Goal: Communication & Community: Answer question/provide support

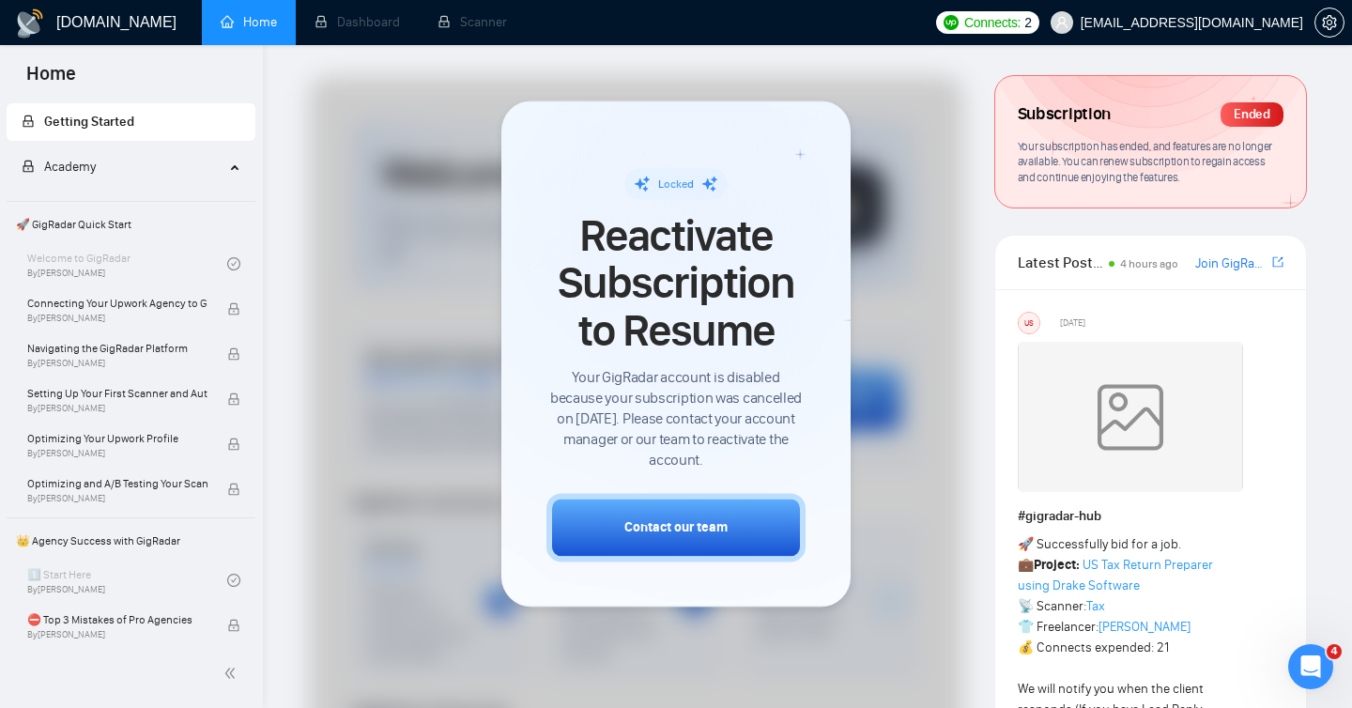
scroll to position [2453, 0]
click at [1314, 662] on icon "Open Intercom Messenger" at bounding box center [1307, 664] width 31 height 31
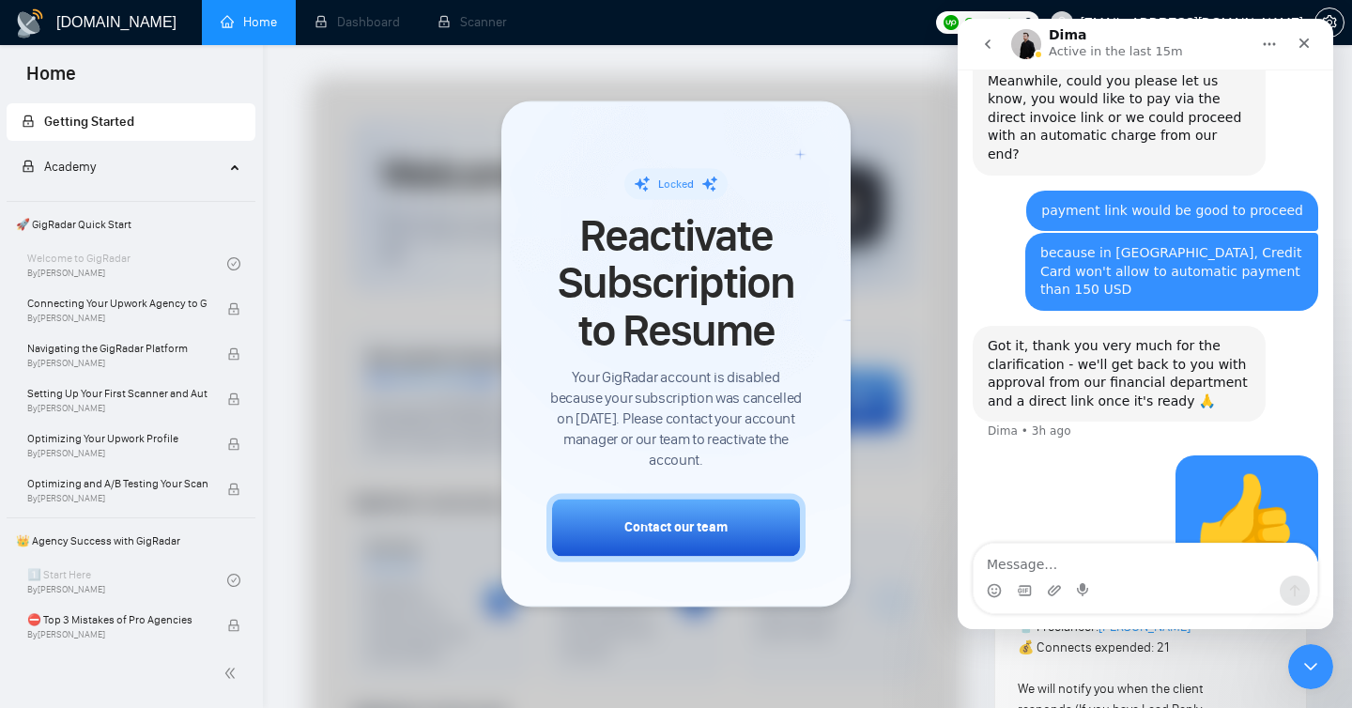
scroll to position [2380, 0]
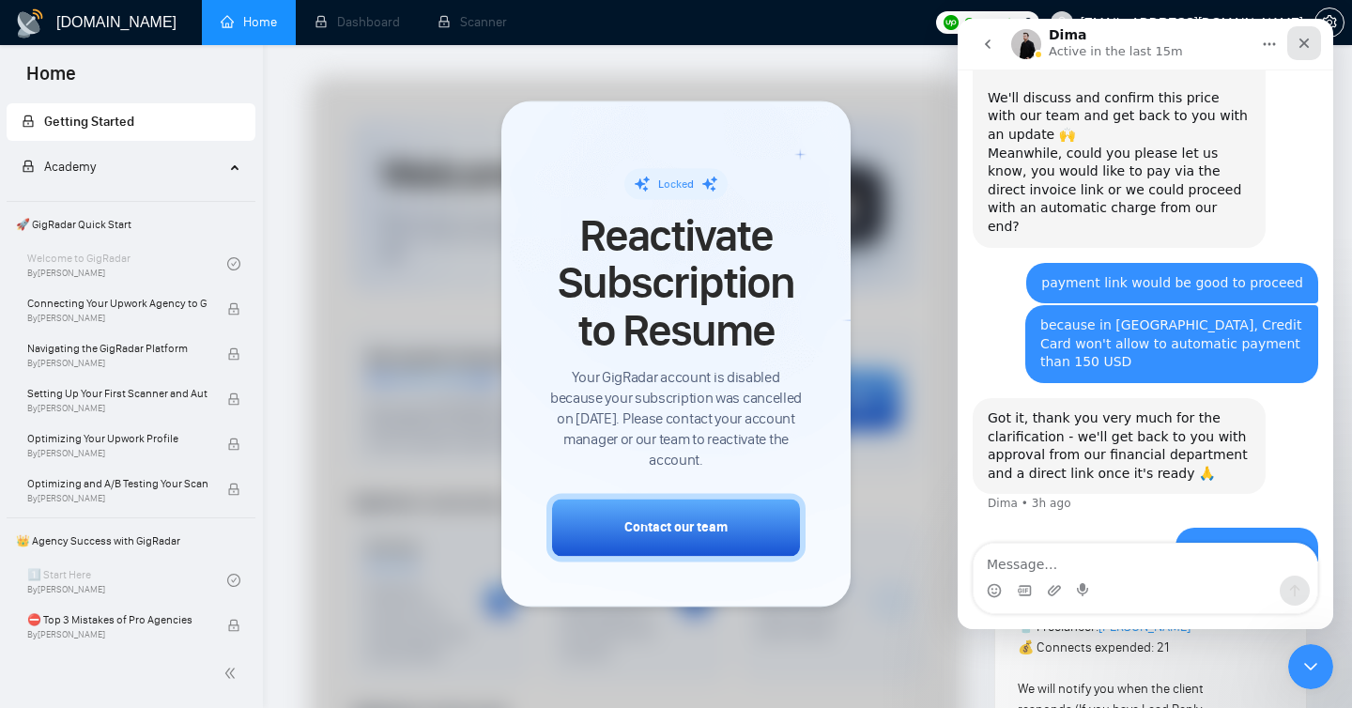
click at [1302, 46] on icon "Close" at bounding box center [1303, 43] width 15 height 15
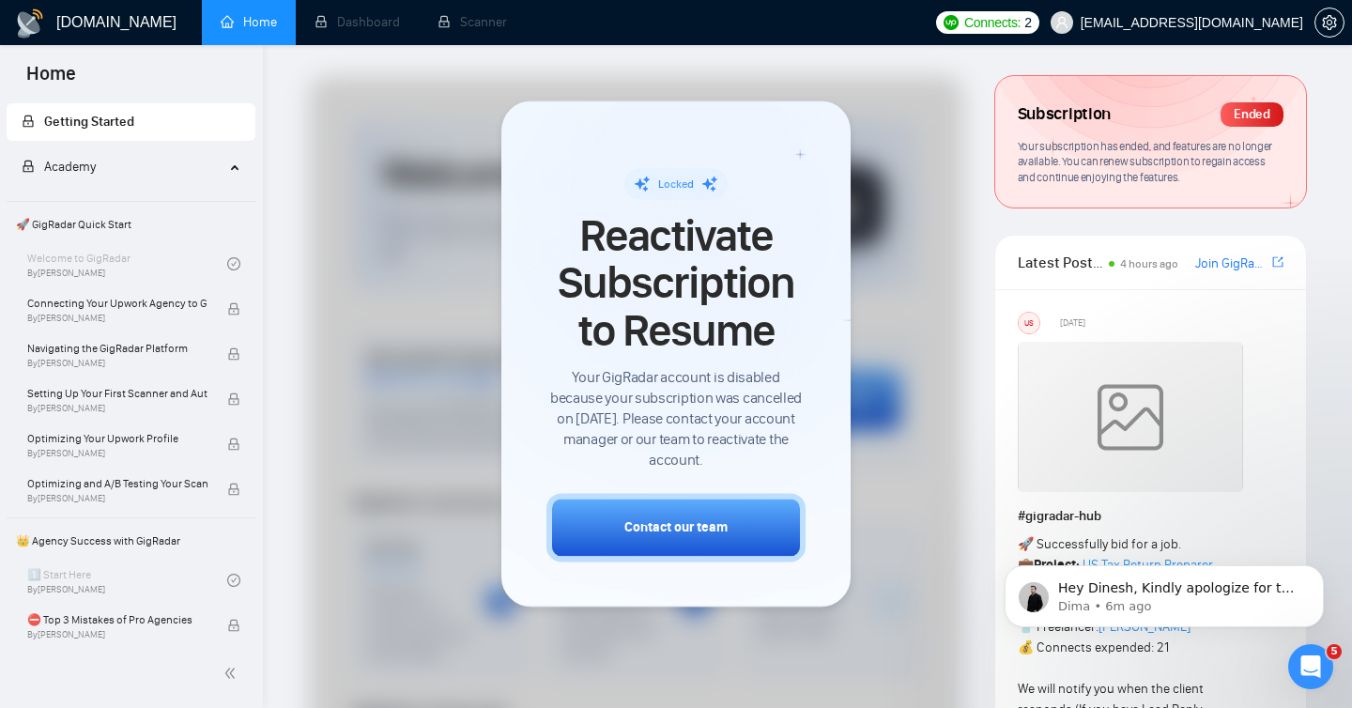
scroll to position [0, 0]
click at [1097, 605] on p "Dima • 6m ago" at bounding box center [1179, 606] width 242 height 17
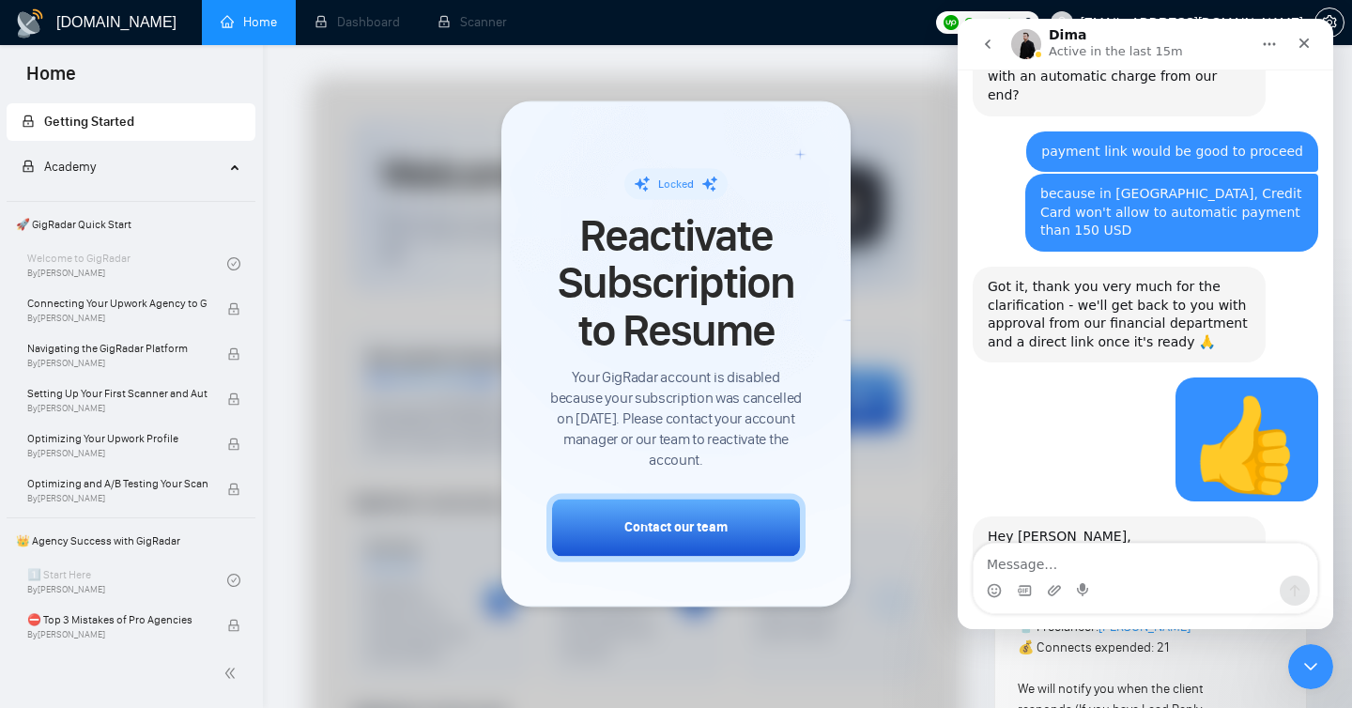
scroll to position [2657, 0]
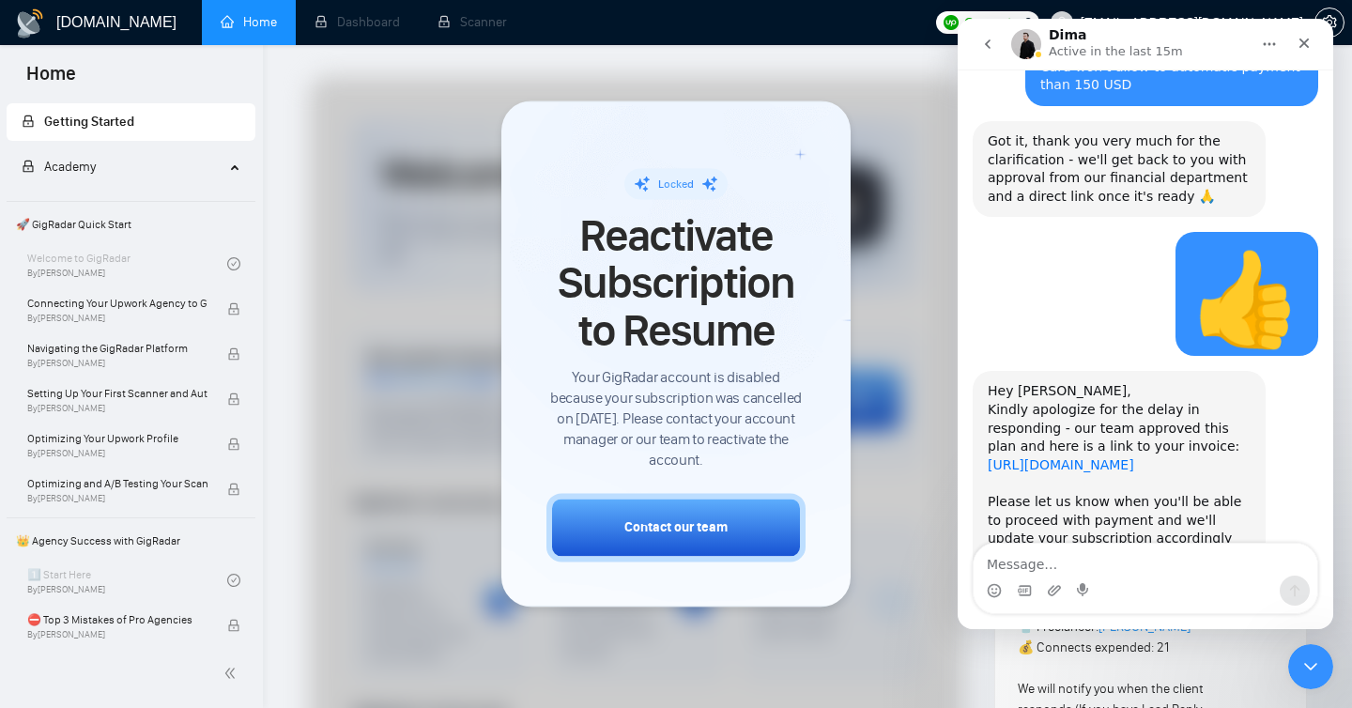
click at [1045, 457] on link "[URL][DOMAIN_NAME]" at bounding box center [1060, 464] width 146 height 15
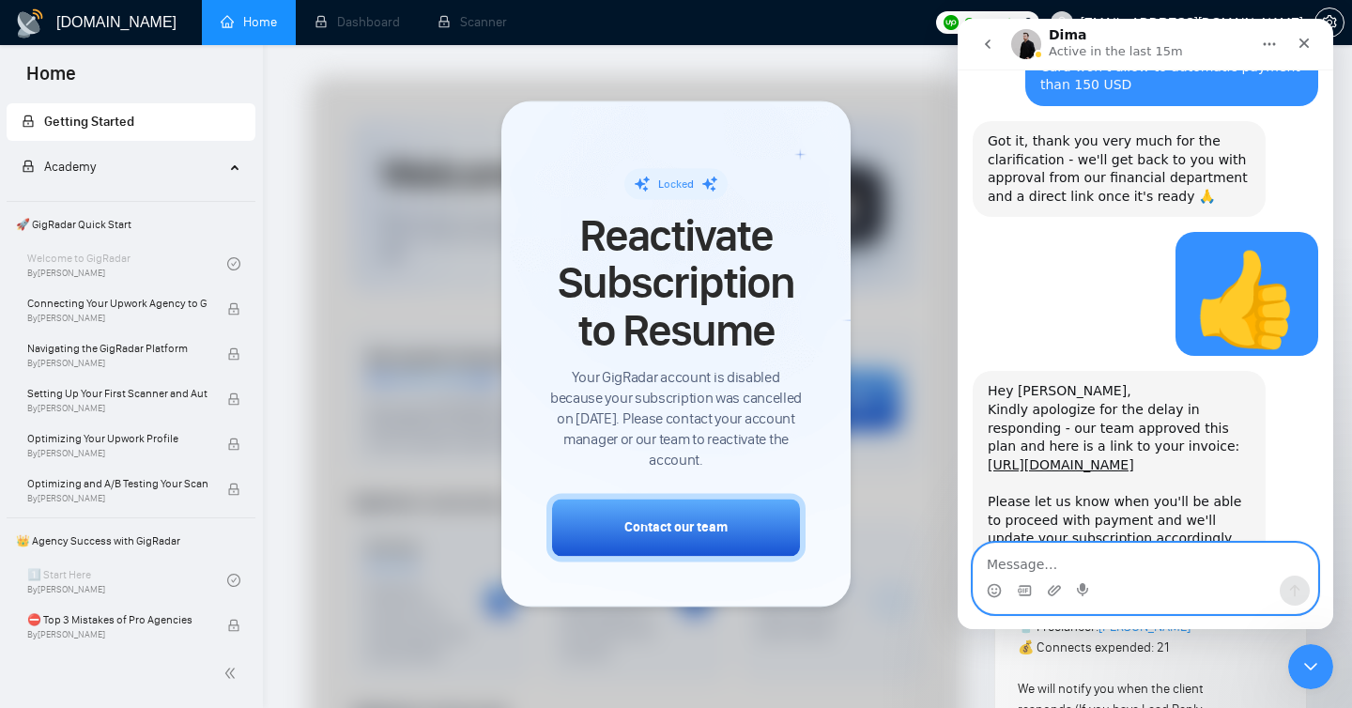
click at [1077, 573] on textarea "Message…" at bounding box center [1145, 559] width 344 height 32
click at [1054, 590] on icon "Upload attachment" at bounding box center [1054, 590] width 15 height 15
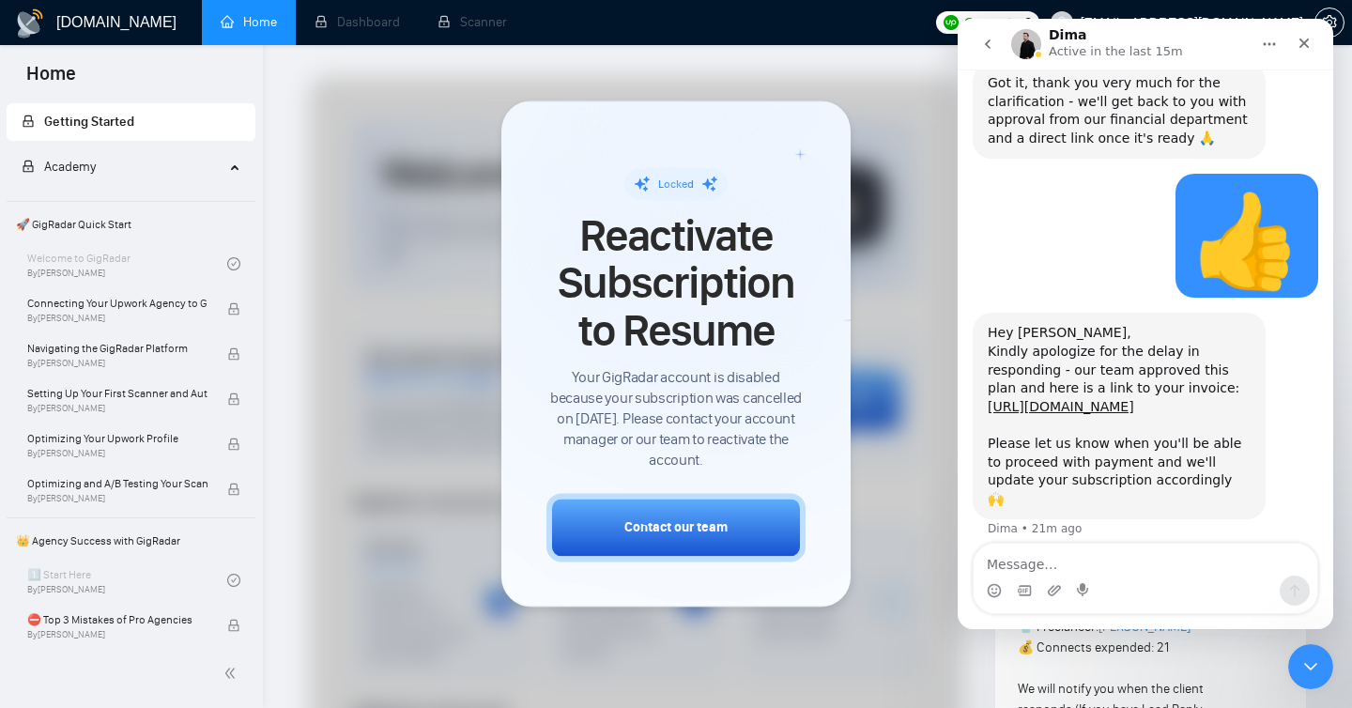
click at [1034, 575] on div "Intercom messenger" at bounding box center [1145, 590] width 344 height 30
click at [1026, 569] on textarea "Message…" at bounding box center [1145, 559] width 344 height 32
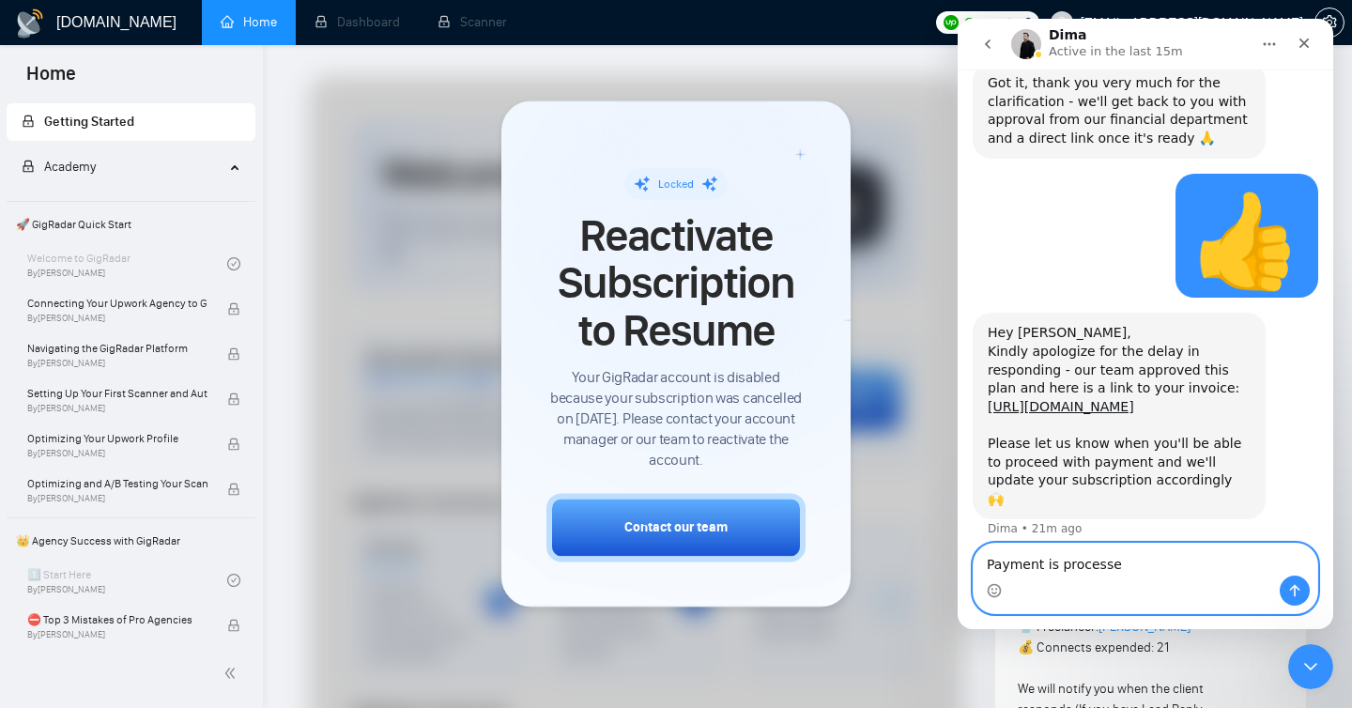
type textarea "Payment is processed"
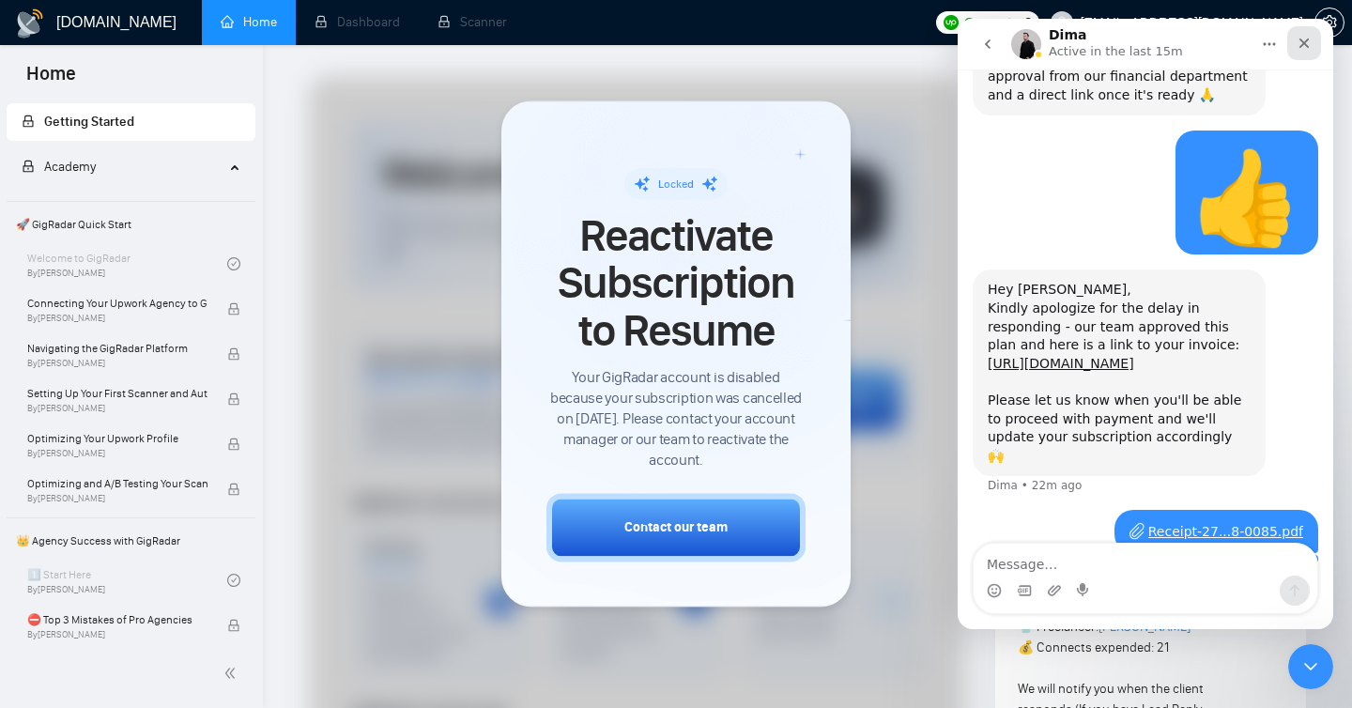
click at [1307, 45] on icon "Close" at bounding box center [1303, 43] width 15 height 15
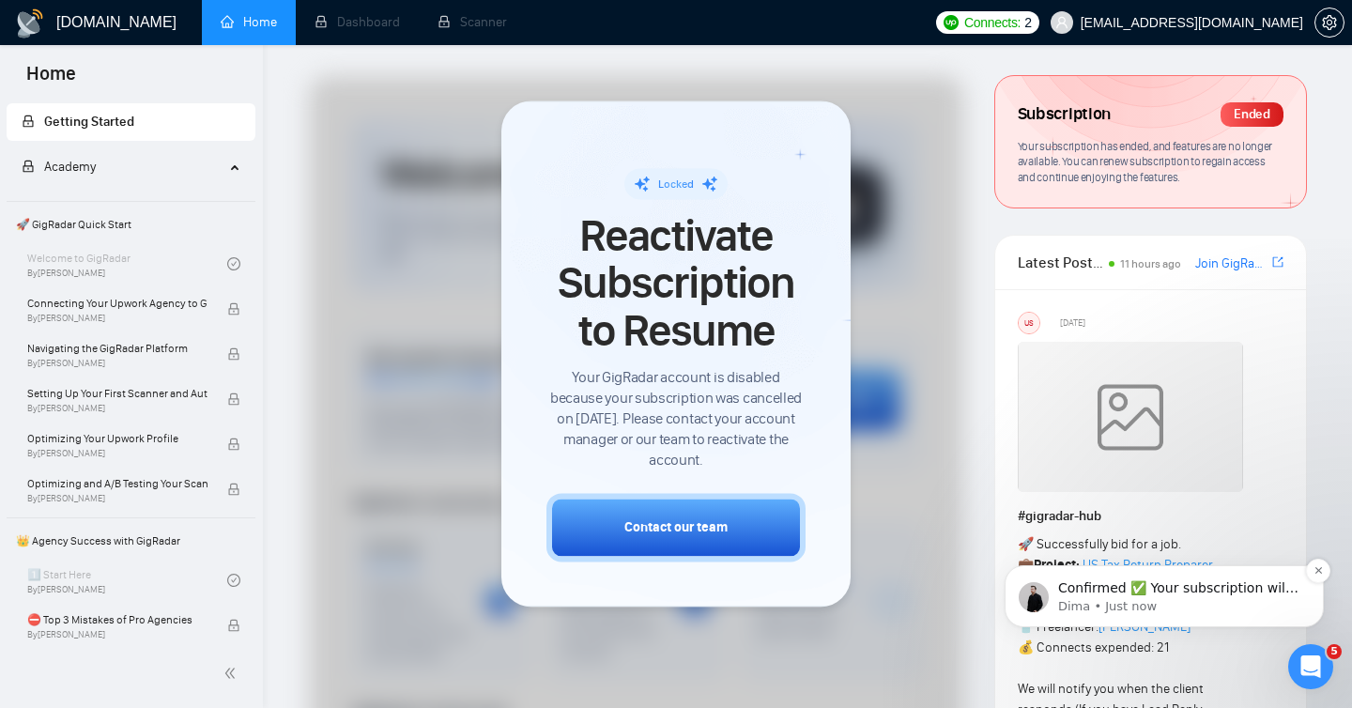
click at [1185, 600] on p "Dima • Just now" at bounding box center [1179, 606] width 242 height 17
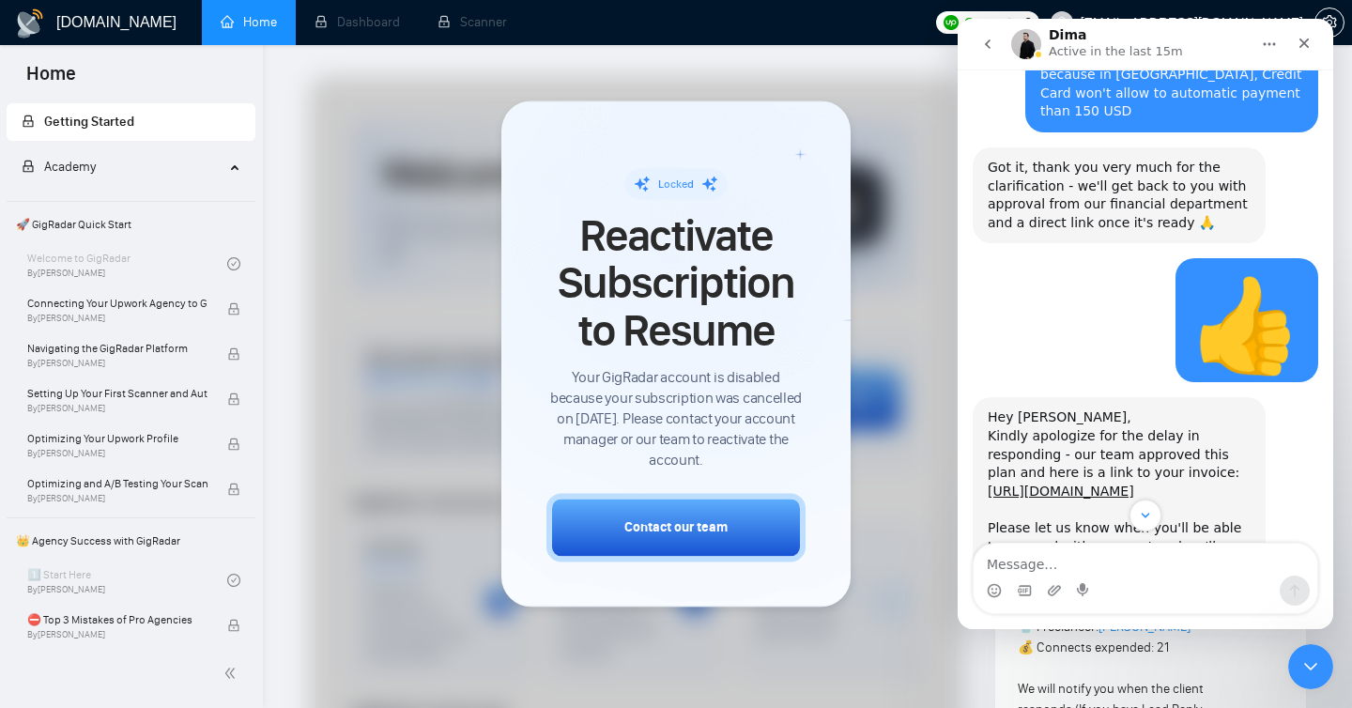
scroll to position [3053, 0]
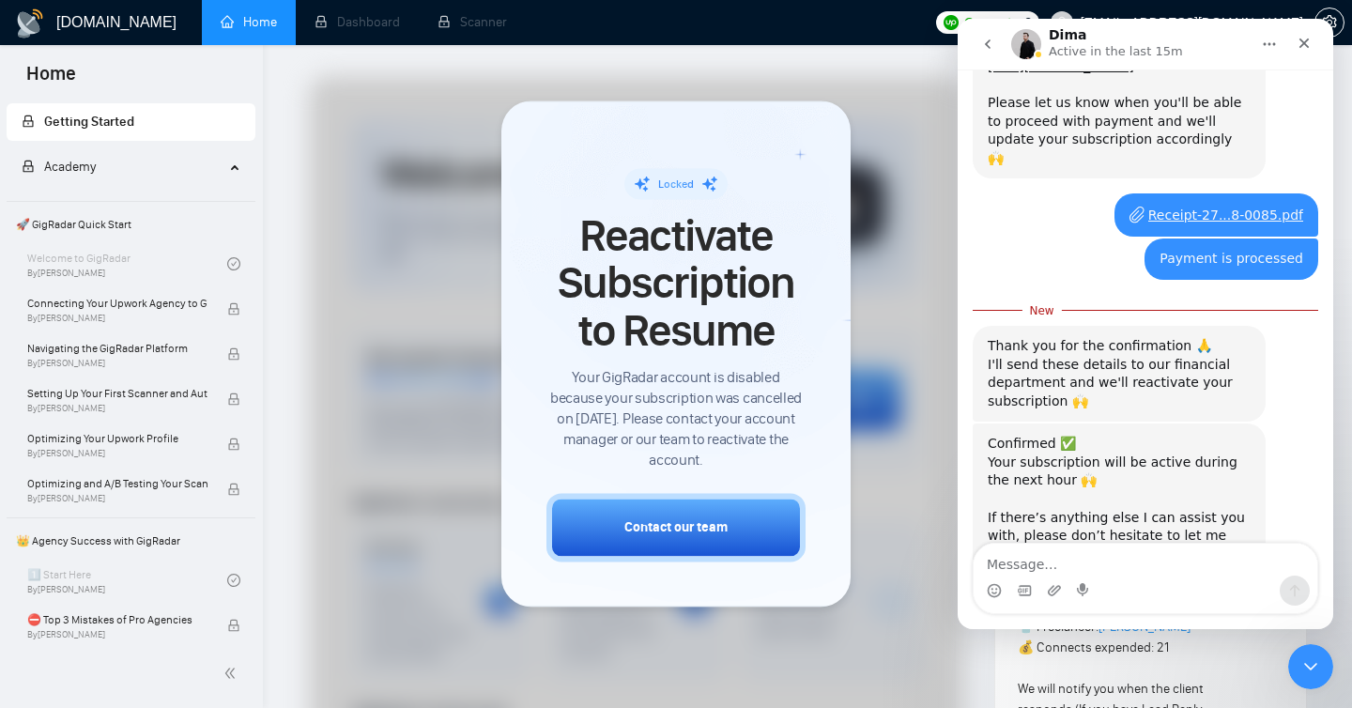
click at [1096, 553] on textarea "Message…" at bounding box center [1145, 559] width 344 height 32
type textarea "Thank you, I will wait"
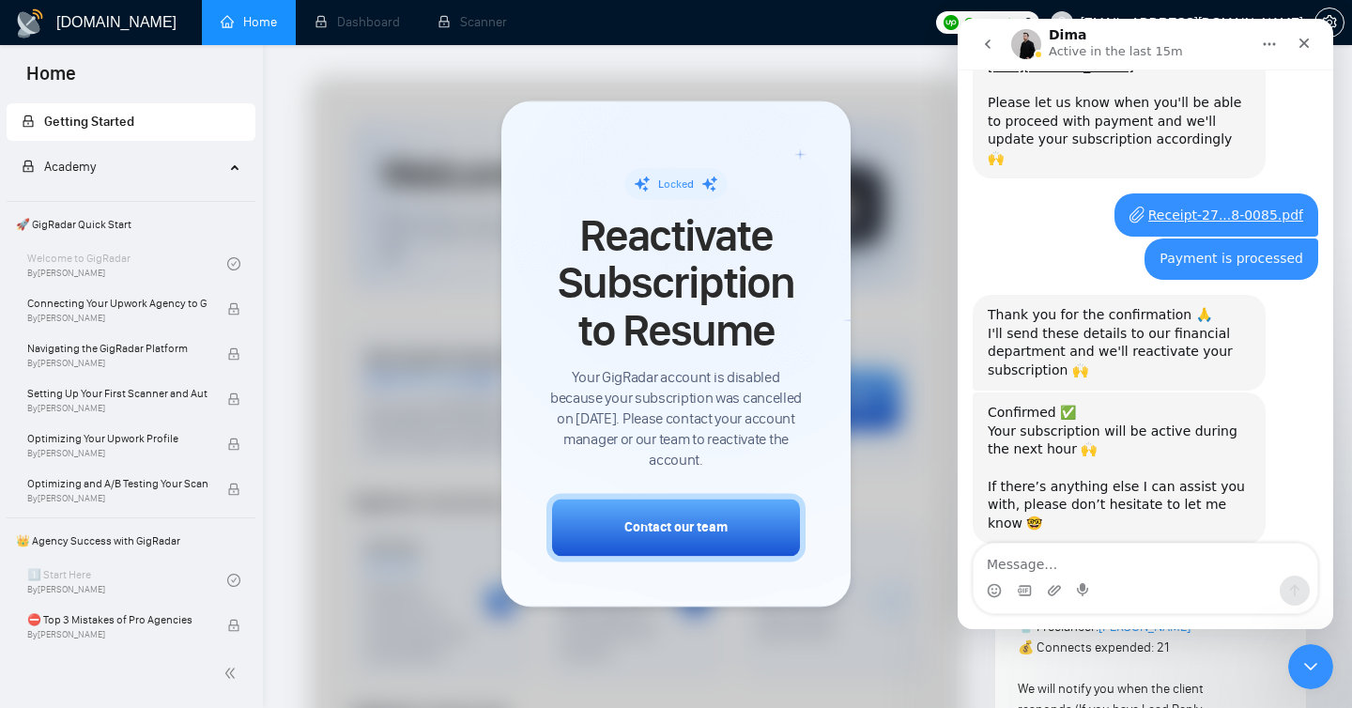
scroll to position [3079, 0]
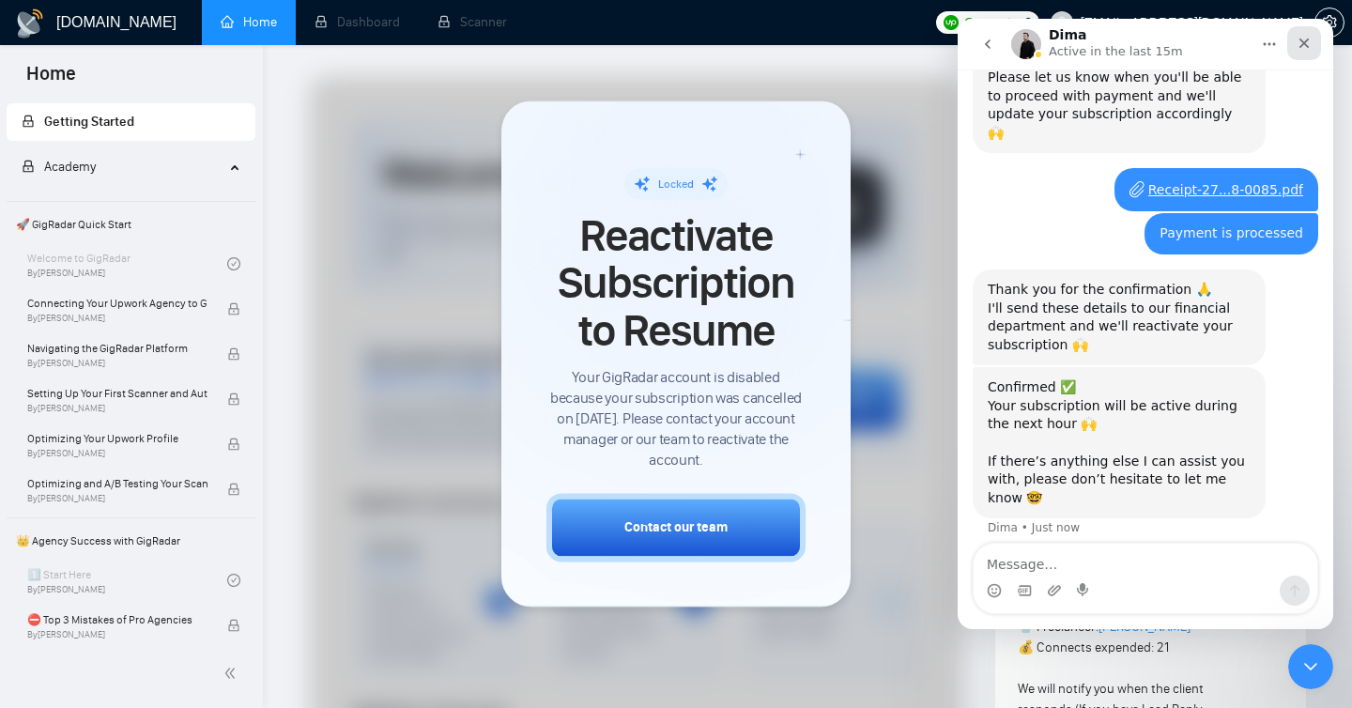
click at [1307, 41] on icon "Close" at bounding box center [1303, 43] width 15 height 15
